Goal: Find specific page/section

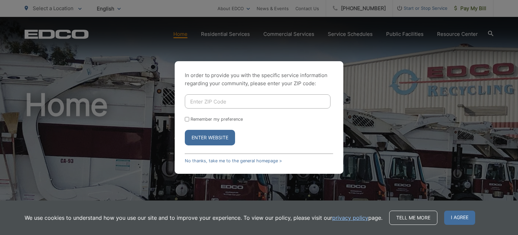
click at [196, 104] on input "Enter ZIP Code" at bounding box center [258, 101] width 146 height 14
click at [185, 118] on input "Remember my preference" at bounding box center [187, 119] width 4 height 4
checkbox input "true"
click at [196, 99] on input "Enter ZIP Code" at bounding box center [258, 101] width 146 height 14
type input "92056"
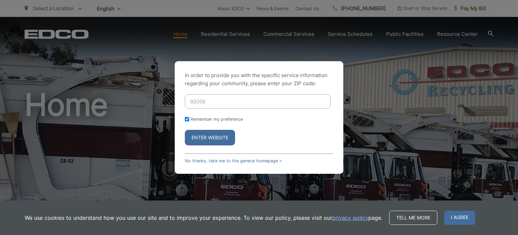
click at [185, 130] on button "Enter Website" at bounding box center [210, 138] width 50 height 16
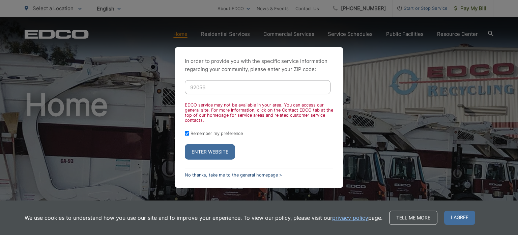
click at [211, 172] on link "No thanks, take me to the general homepage >" at bounding box center [233, 174] width 97 height 5
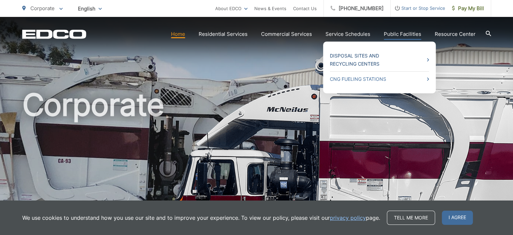
click at [376, 55] on link "Disposal Sites and Recycling Centers" at bounding box center [379, 60] width 99 height 16
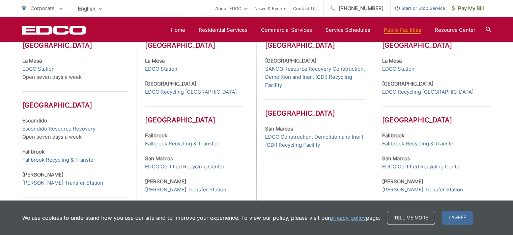
scroll to position [251, 0]
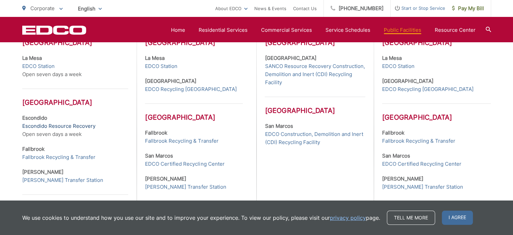
click at [38, 123] on link "Escondido Resource Recovery" at bounding box center [58, 126] width 73 height 8
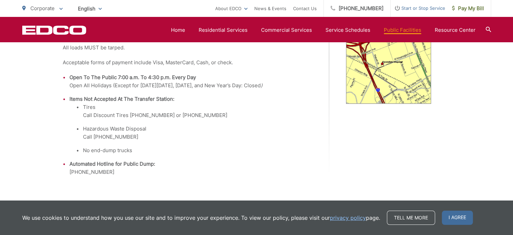
scroll to position [269, 0]
